Goal: Communication & Community: Answer question/provide support

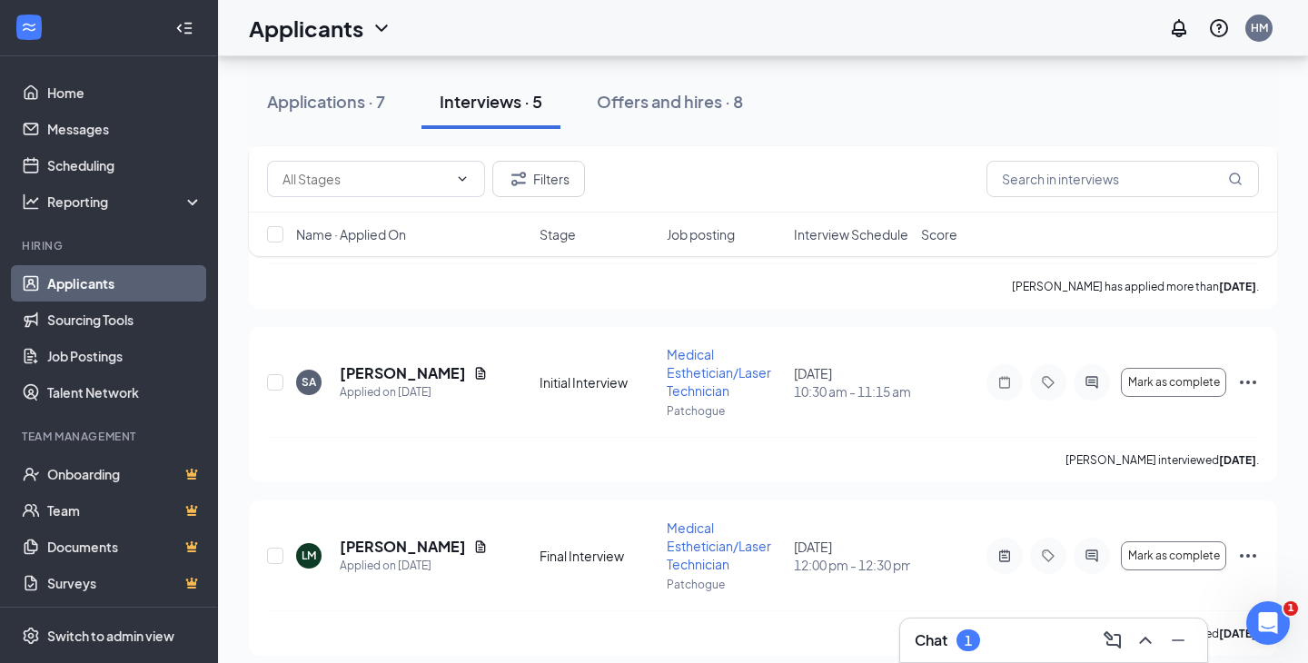
click at [509, 99] on div "Interviews · 5" at bounding box center [491, 101] width 103 height 23
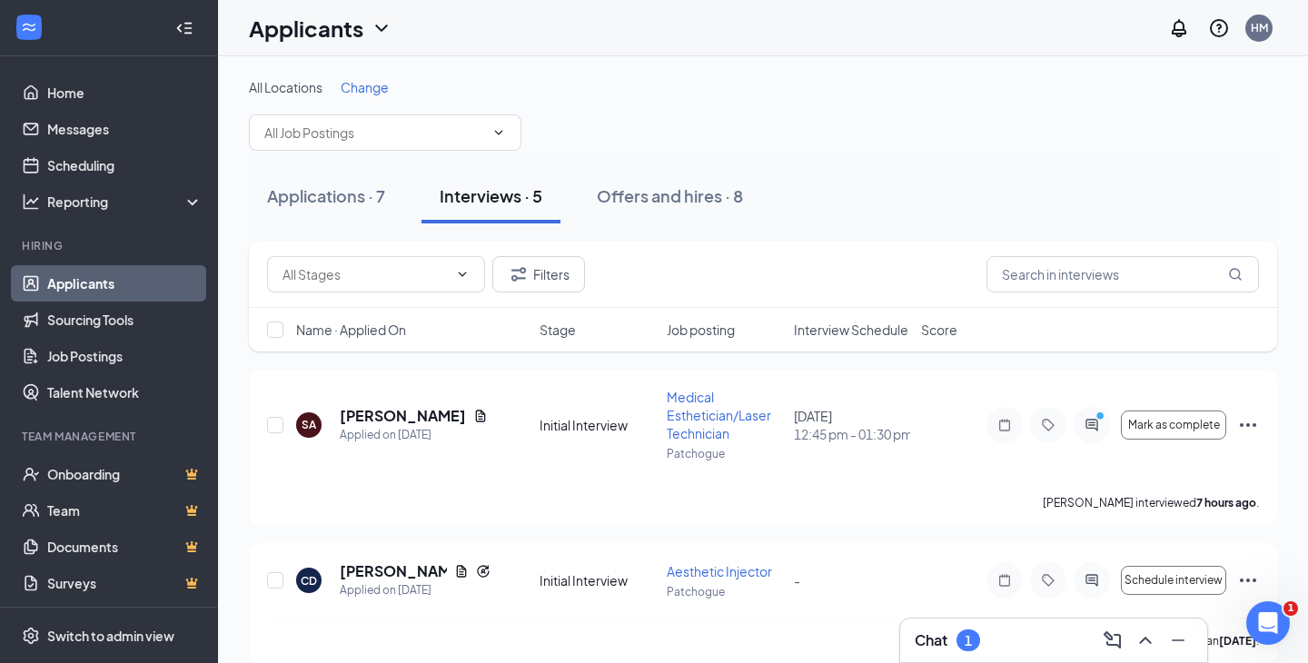
click at [938, 628] on div "Chat 1" at bounding box center [1054, 640] width 278 height 29
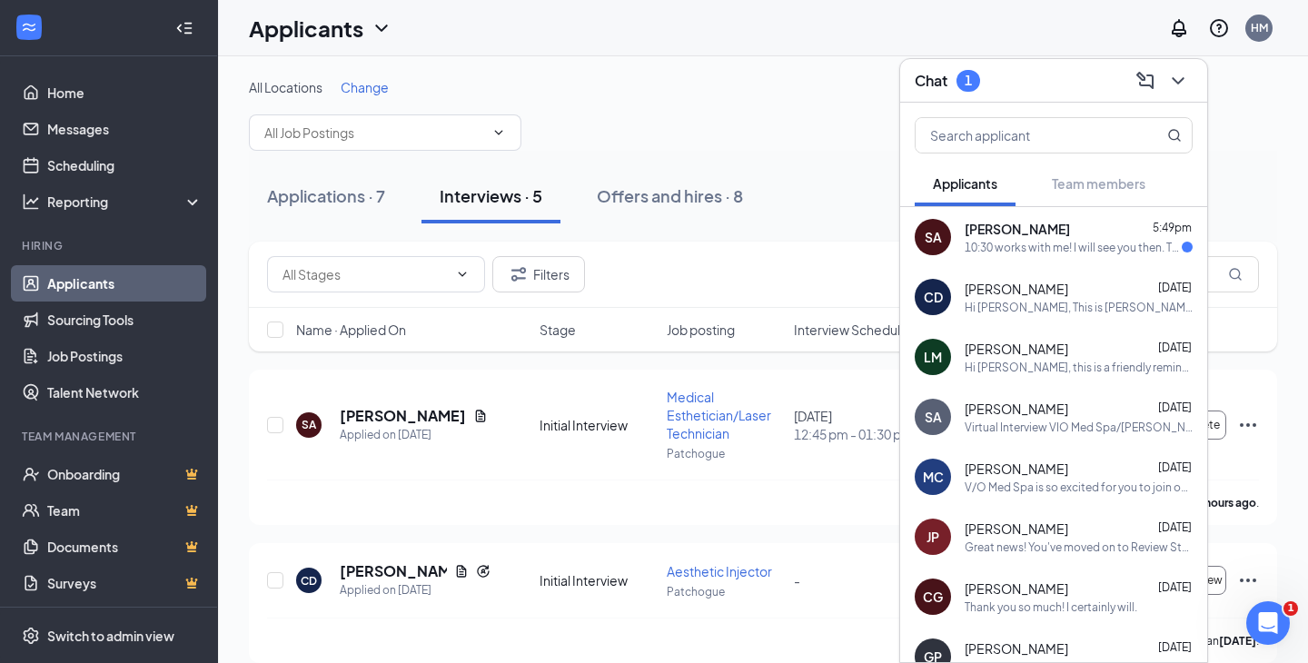
click at [1004, 233] on span "[PERSON_NAME]" at bounding box center [1017, 229] width 105 height 18
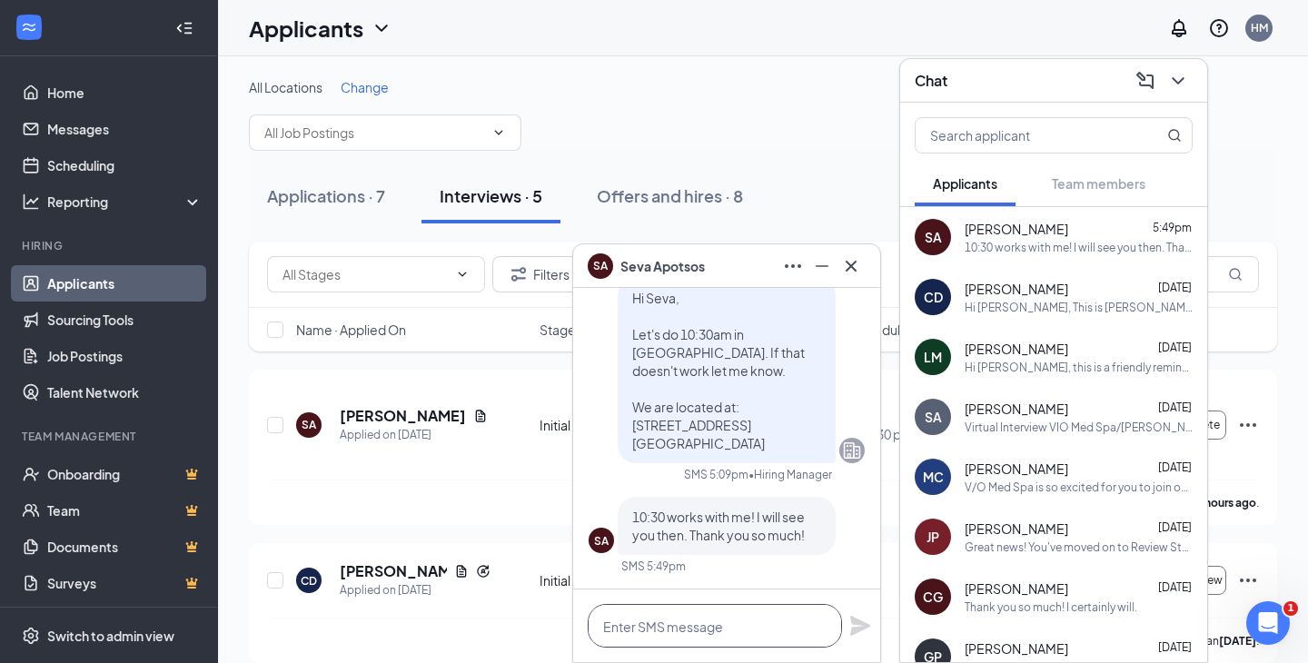
click at [722, 631] on textarea at bounding box center [715, 626] width 254 height 44
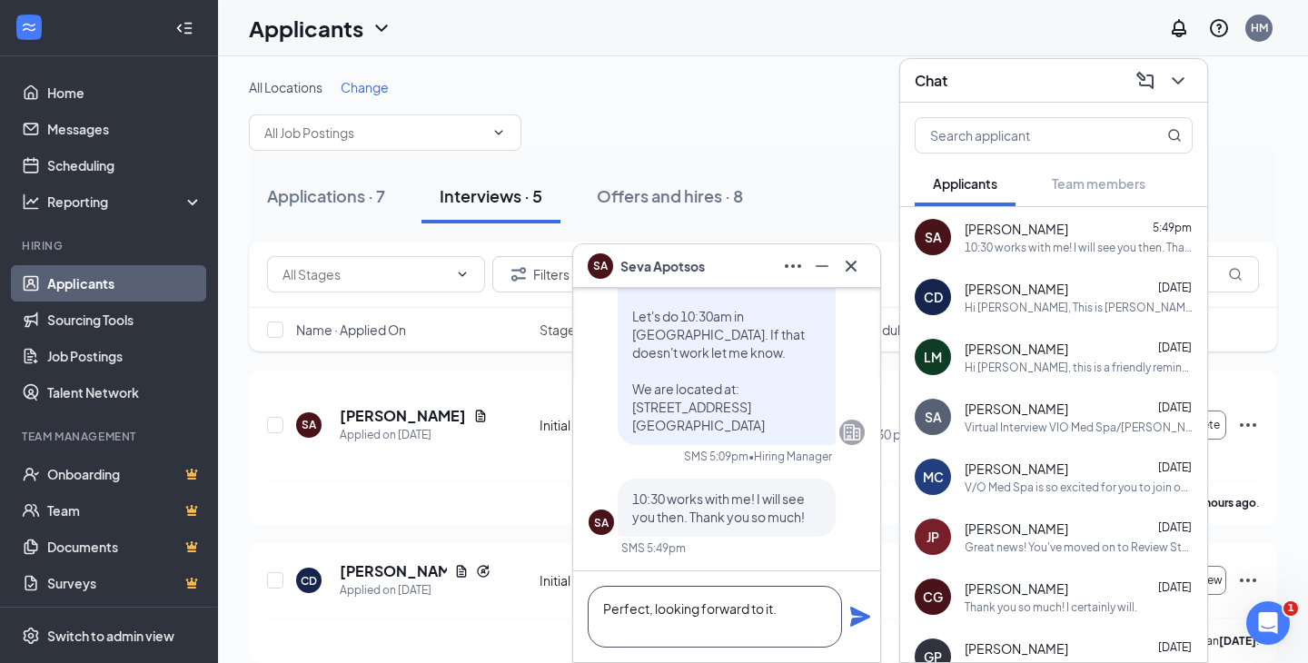
type textarea "Perfect, looking forward to it."
click at [855, 608] on icon "Plane" at bounding box center [860, 617] width 22 height 22
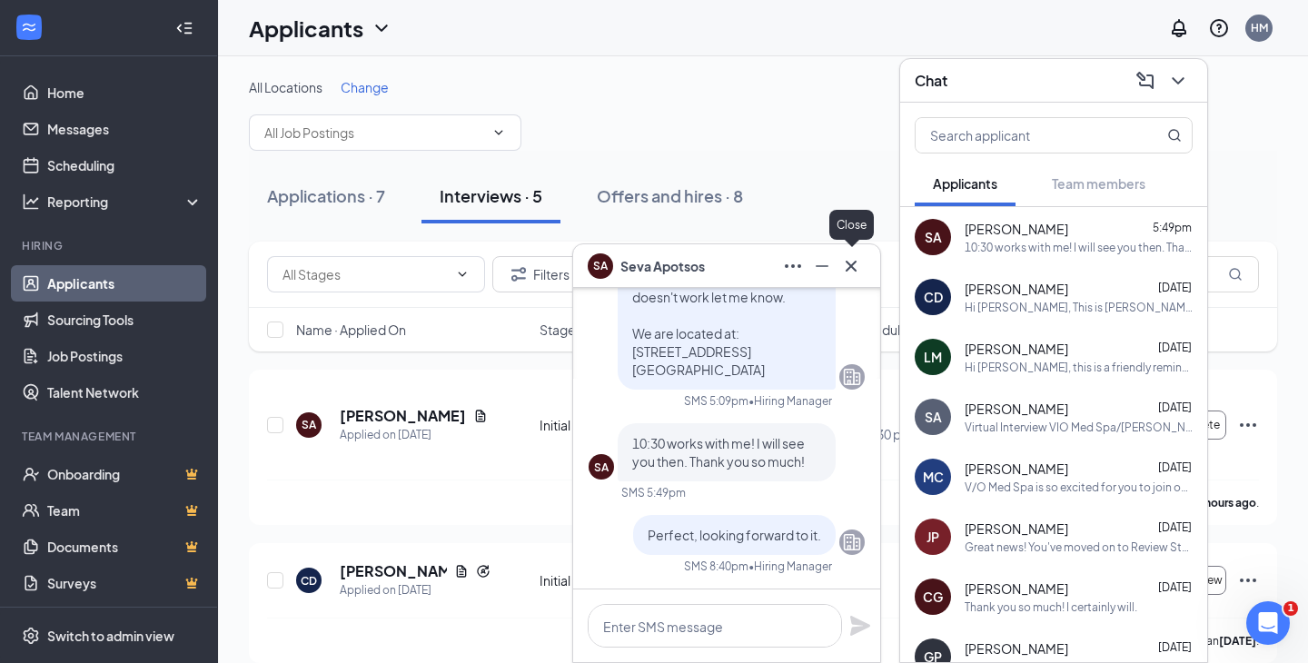
click at [852, 268] on icon "Cross" at bounding box center [851, 265] width 11 height 11
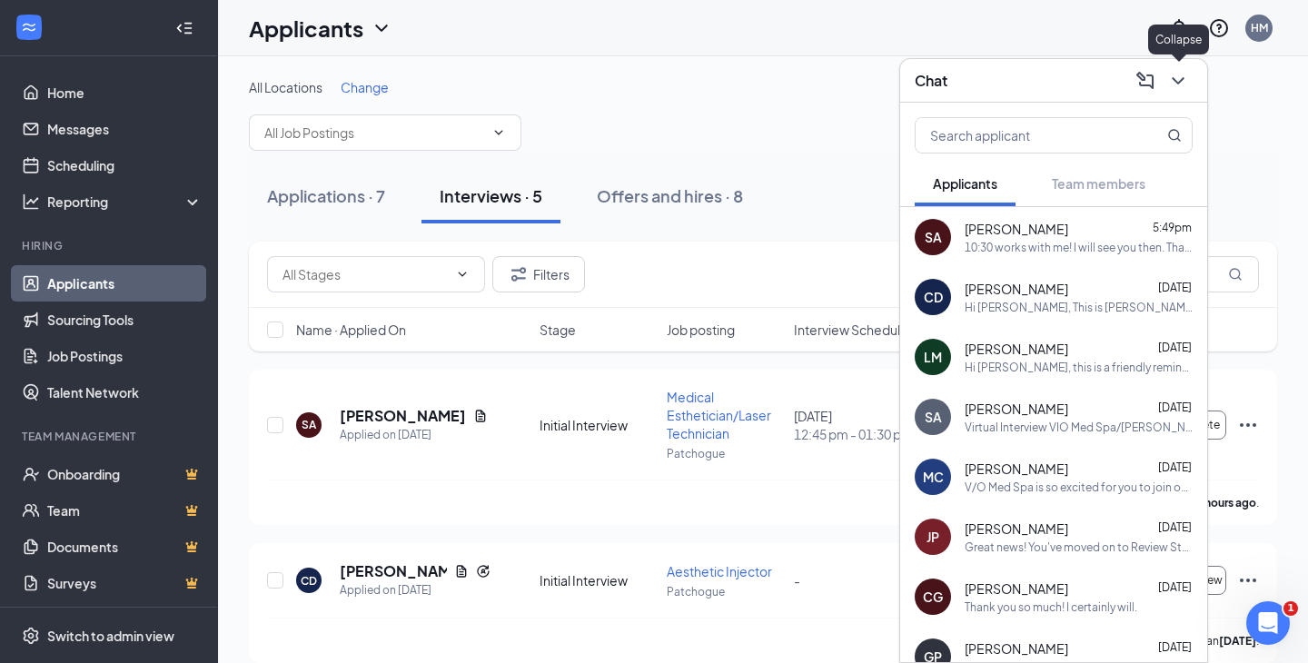
click at [1180, 75] on icon "ChevronDown" at bounding box center [1178, 81] width 22 height 22
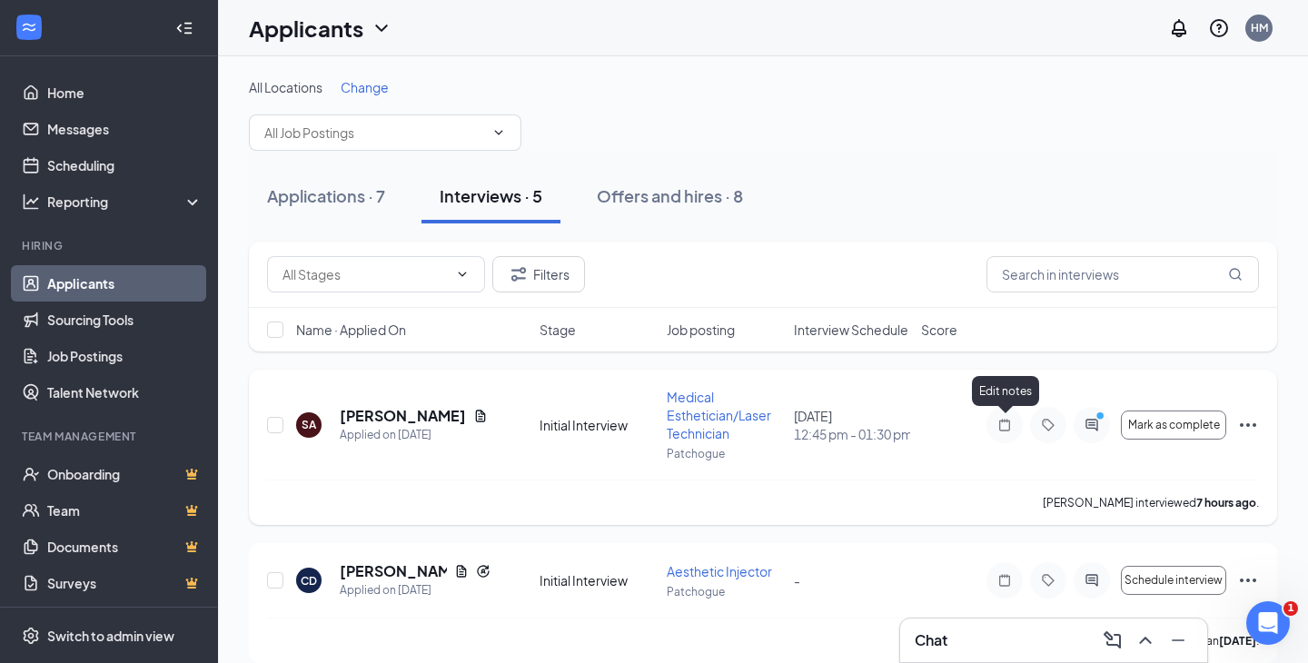
click at [1009, 423] on icon "Note" at bounding box center [1004, 425] width 11 height 12
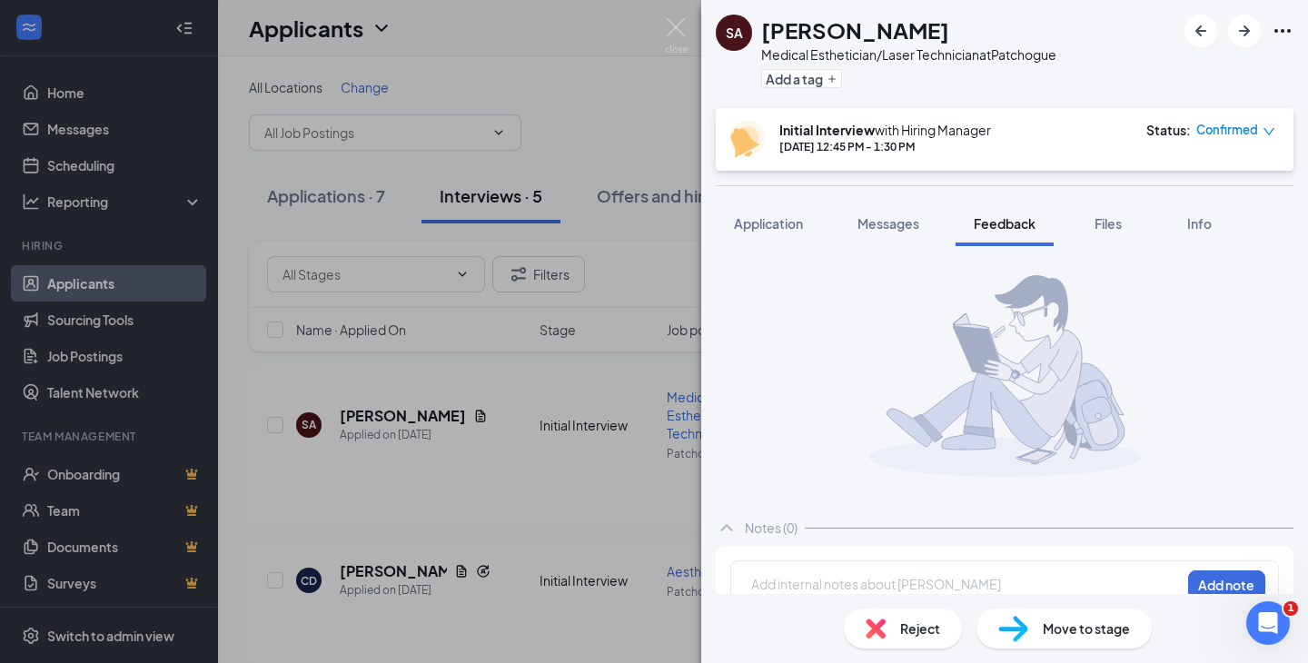
click at [804, 598] on div "Reject Move to stage" at bounding box center [1004, 628] width 607 height 69
click at [800, 590] on div at bounding box center [966, 584] width 428 height 19
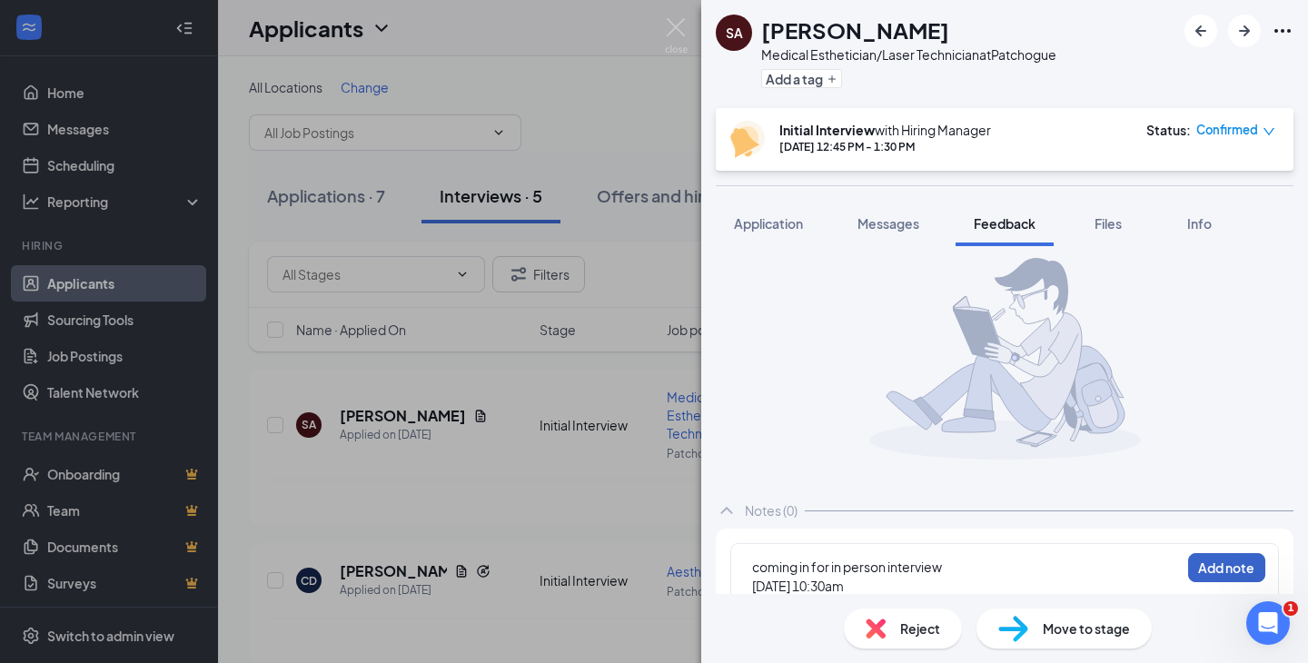
click at [1212, 572] on button "Add note" at bounding box center [1226, 567] width 77 height 29
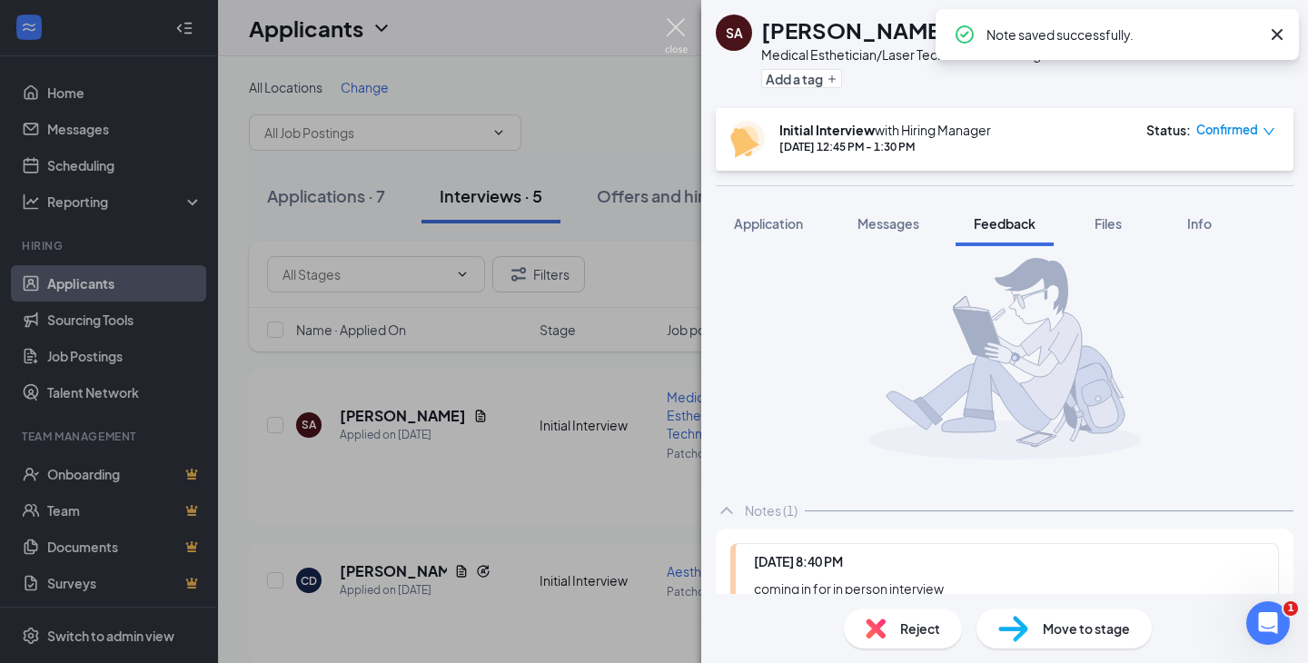
click at [668, 34] on img at bounding box center [676, 35] width 23 height 35
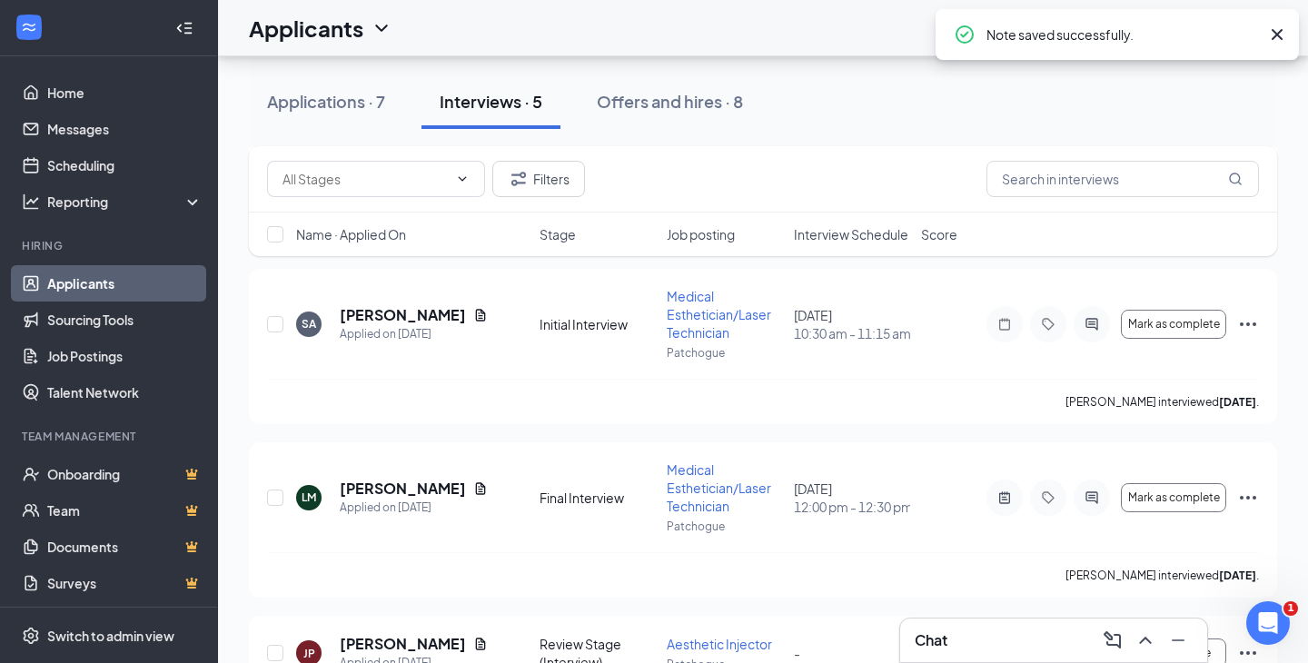
scroll to position [507, 0]
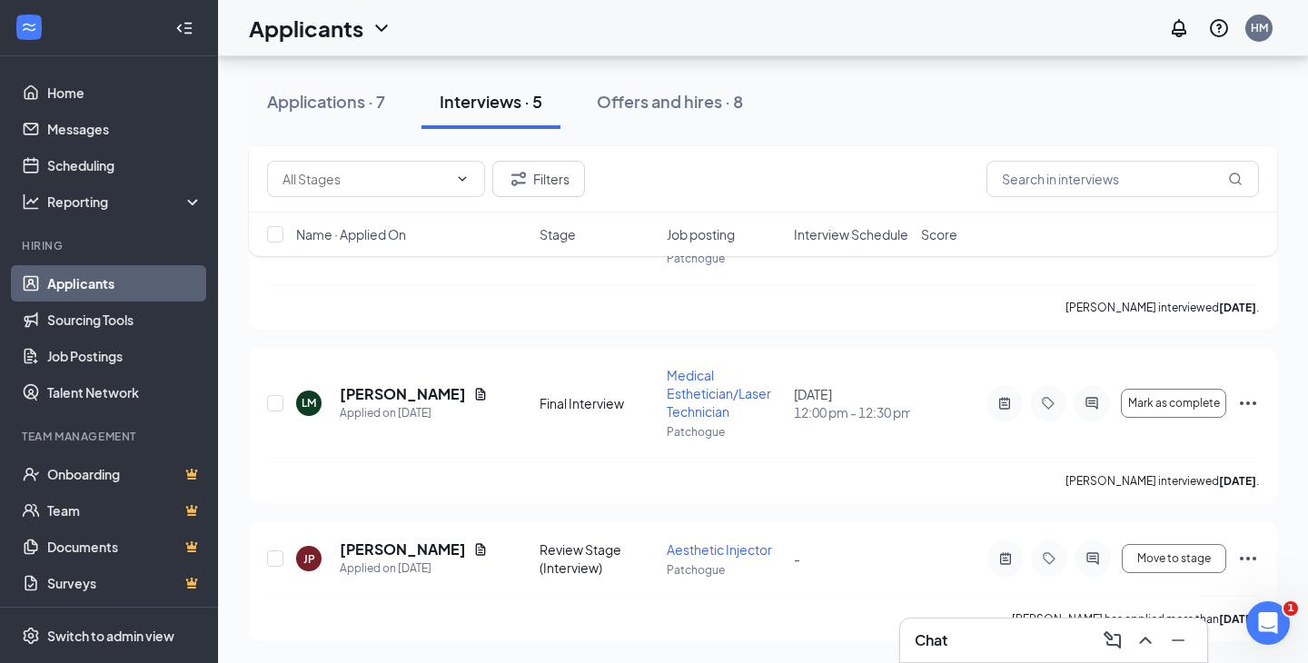
click at [445, 126] on button "Interviews · 5" at bounding box center [491, 102] width 139 height 55
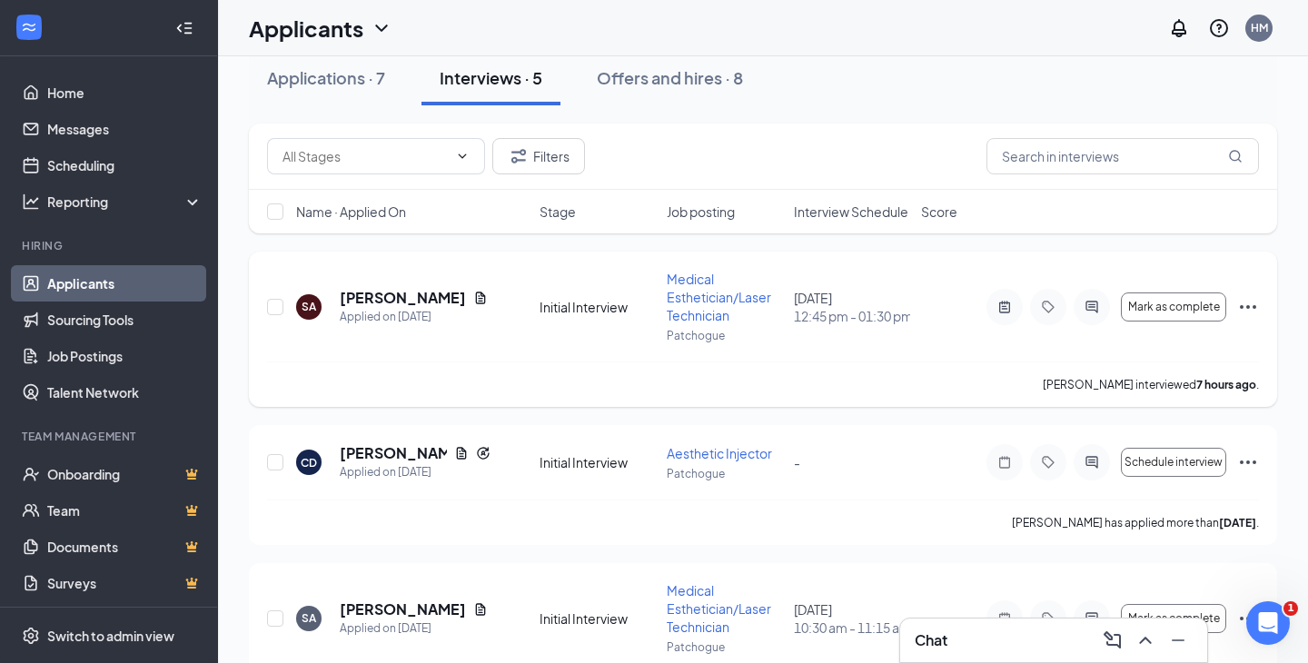
scroll to position [0, 0]
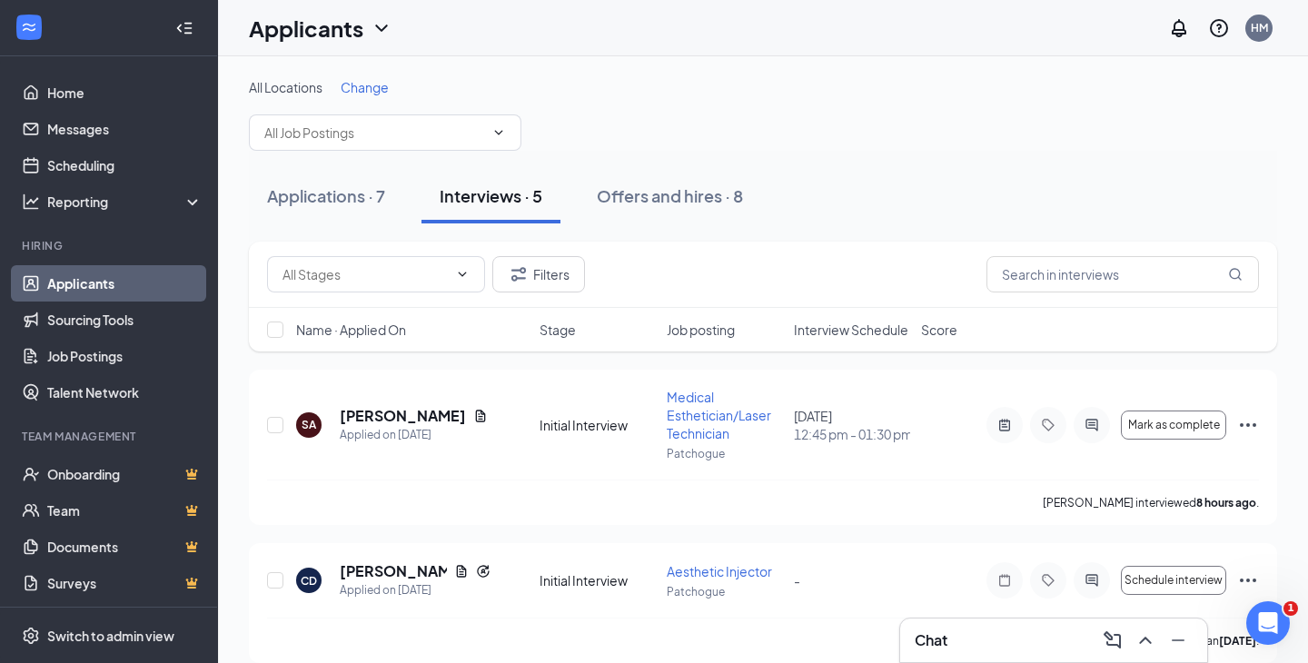
click at [501, 207] on button "Interviews · 5" at bounding box center [491, 196] width 139 height 55
